Goal: Information Seeking & Learning: Find specific fact

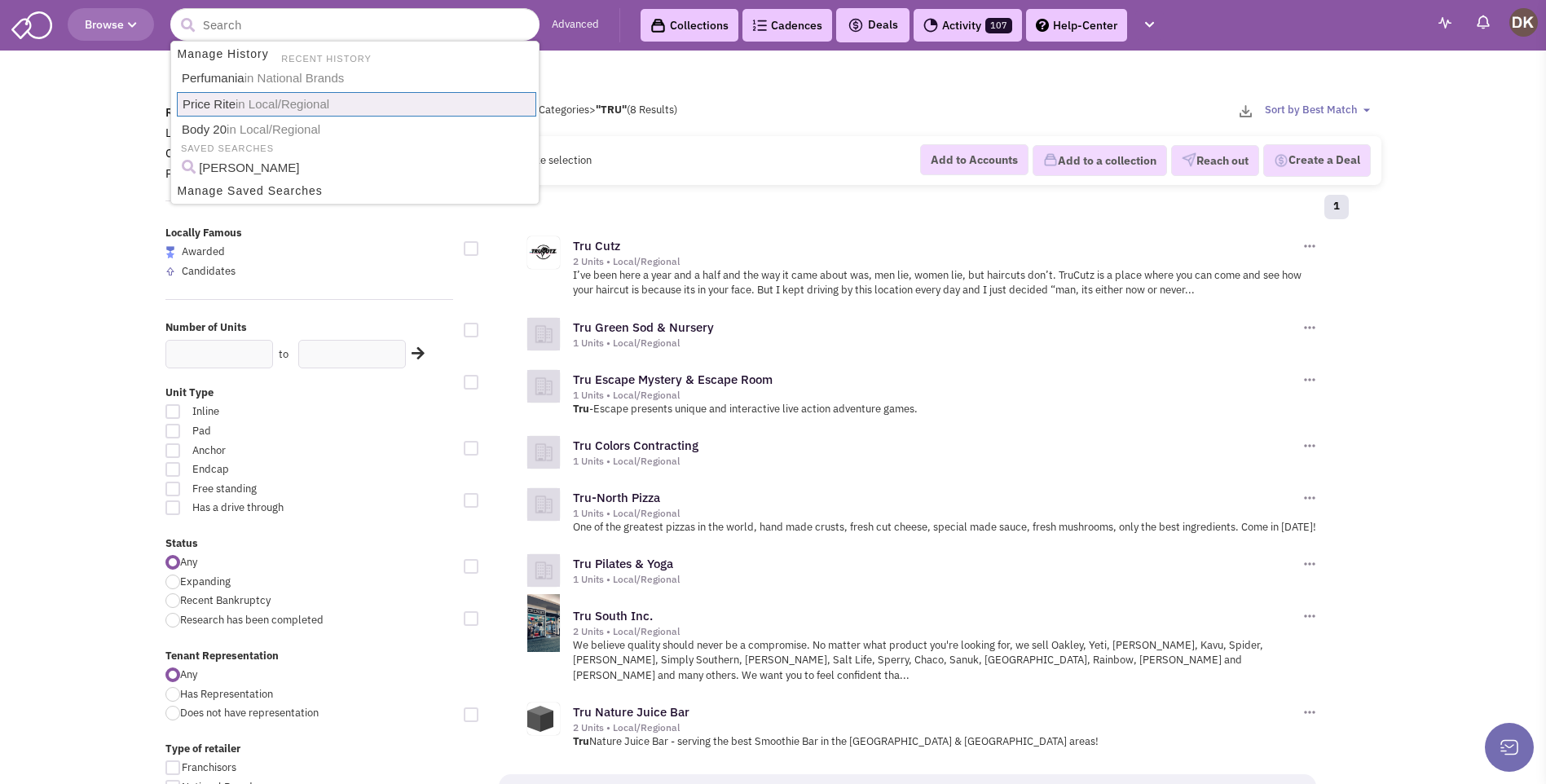
click at [271, 22] on input "text" at bounding box center [354, 25] width 369 height 33
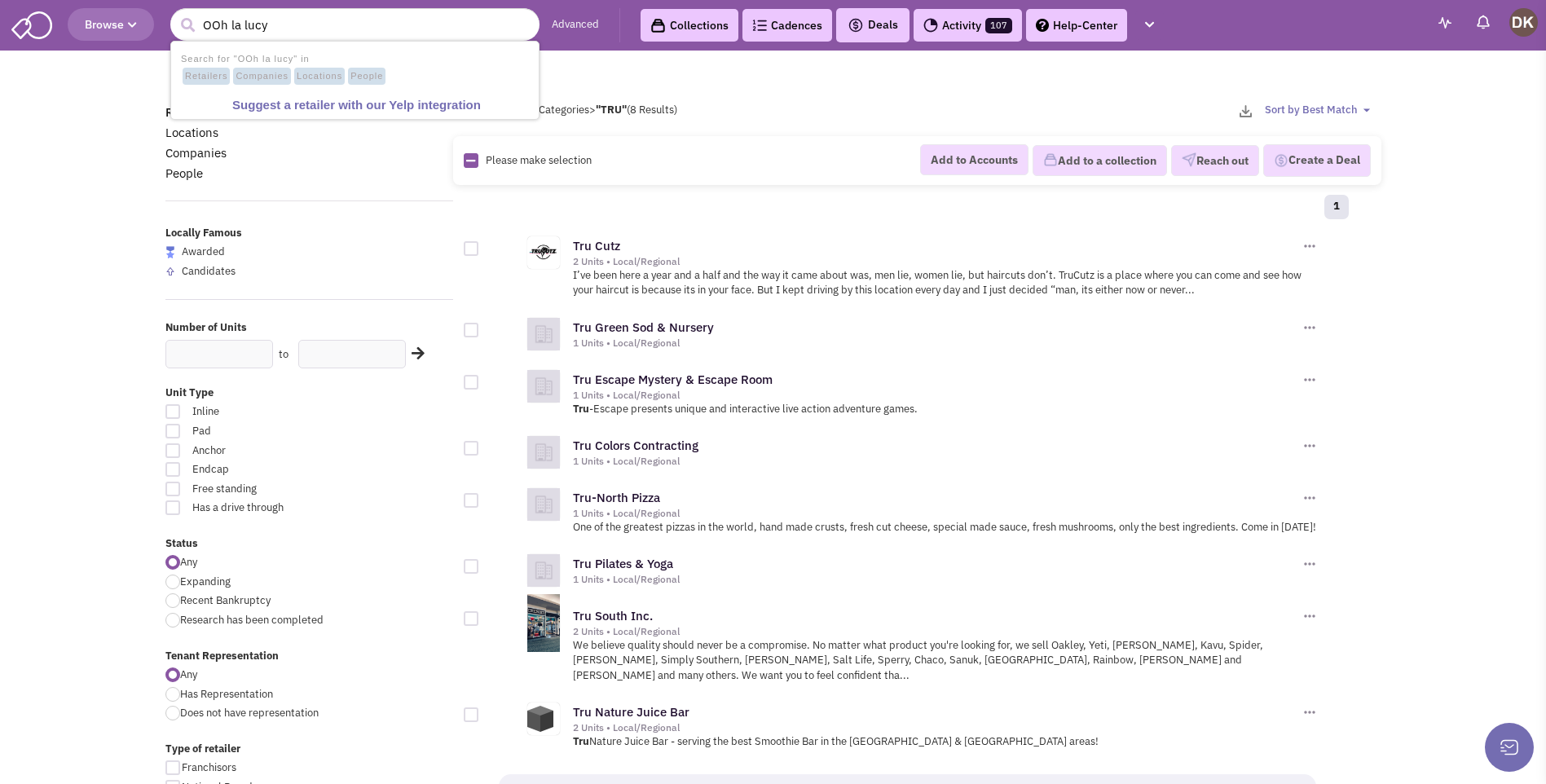
type input "OOh la lucy"
click at [175, 13] on button "submit" at bounding box center [187, 25] width 25 height 25
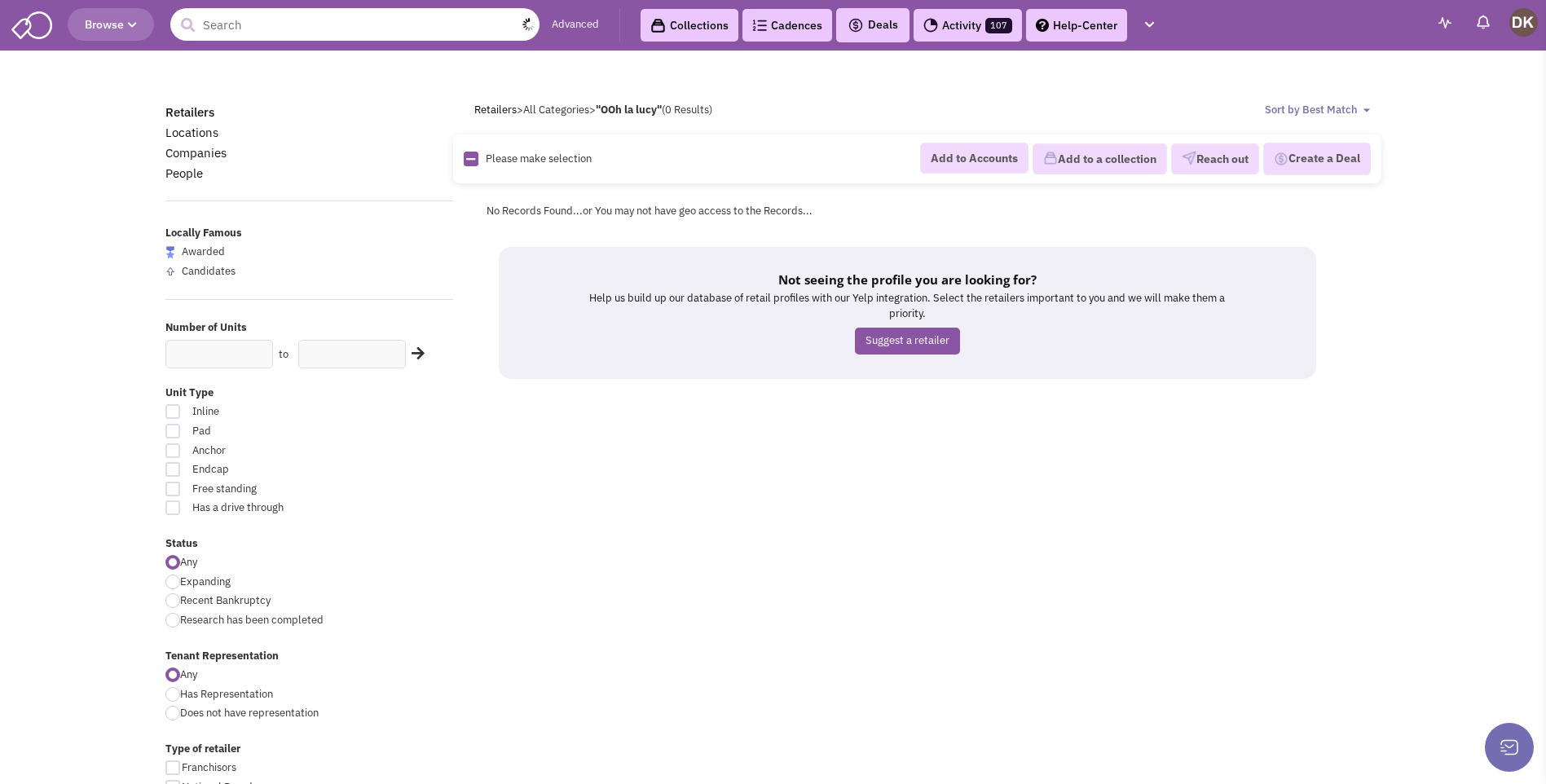
click at [283, 28] on input "text" at bounding box center [354, 25] width 369 height 33
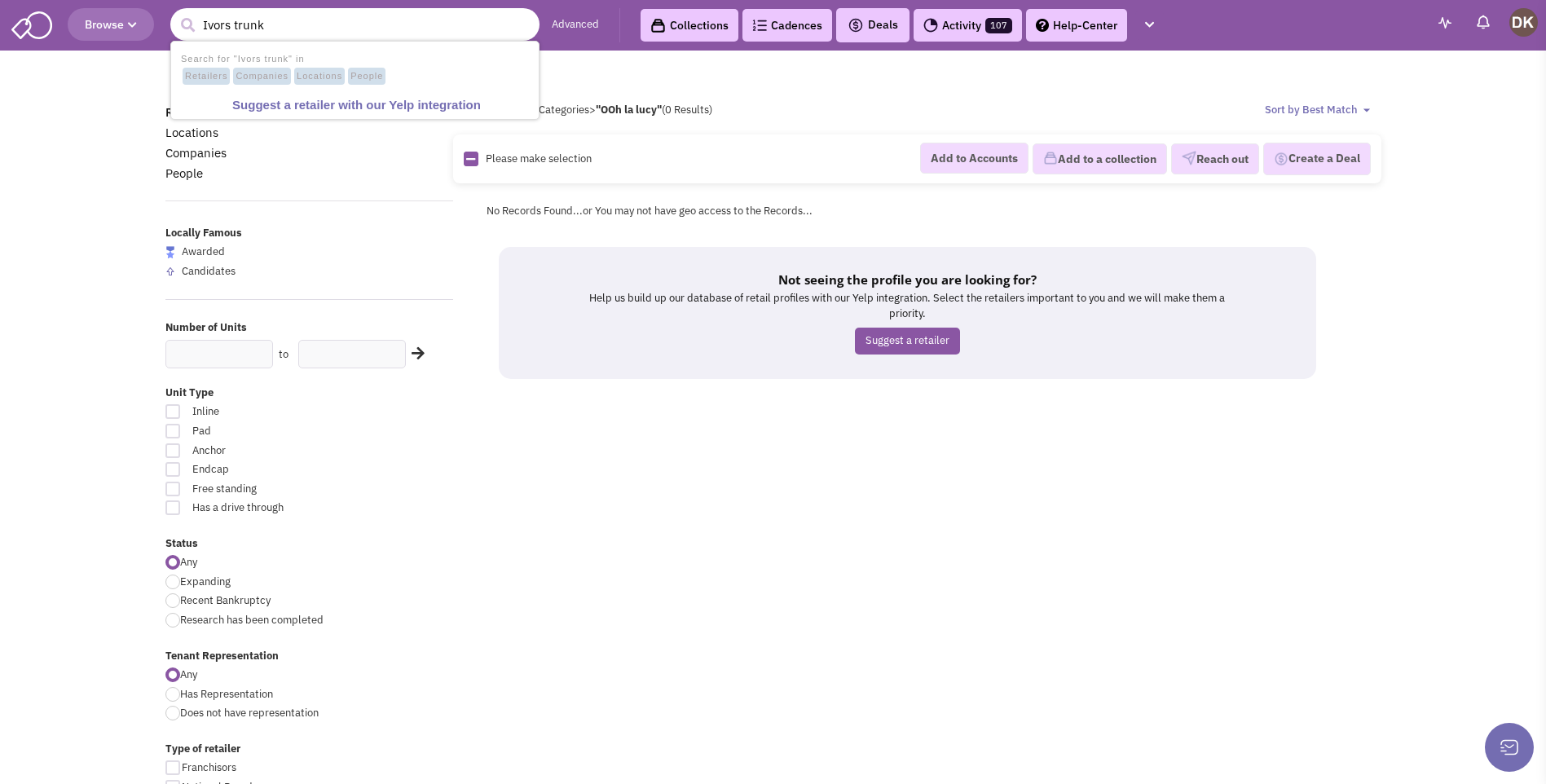
type input "Ivors trunk"
click at [175, 13] on button "submit" at bounding box center [187, 25] width 25 height 25
